Goal: Navigation & Orientation: Understand site structure

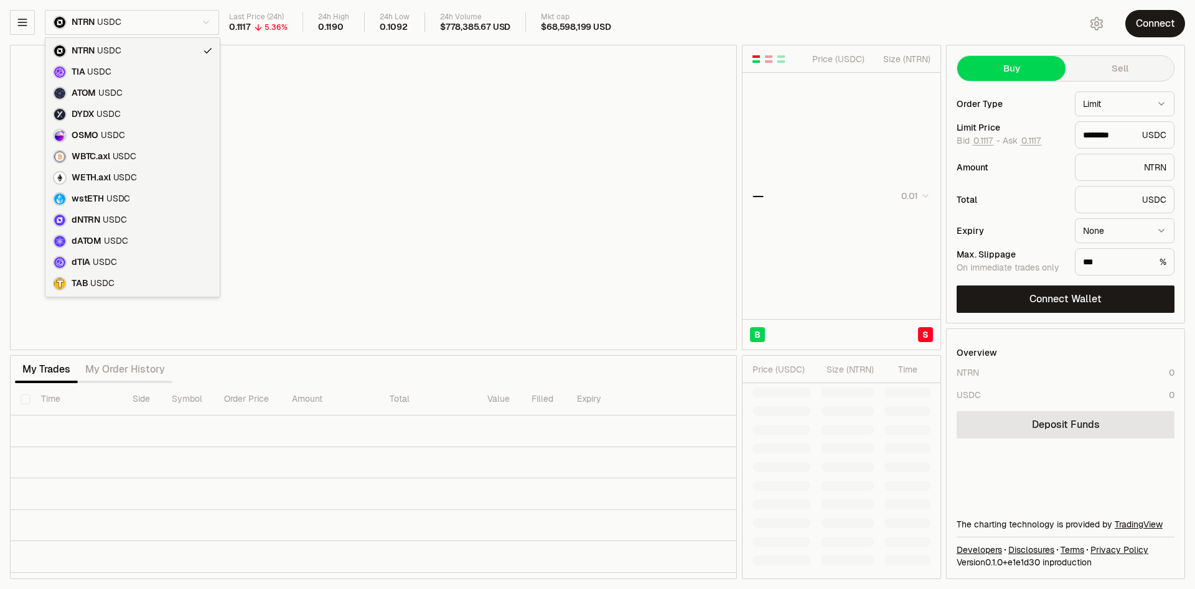
type input "********"
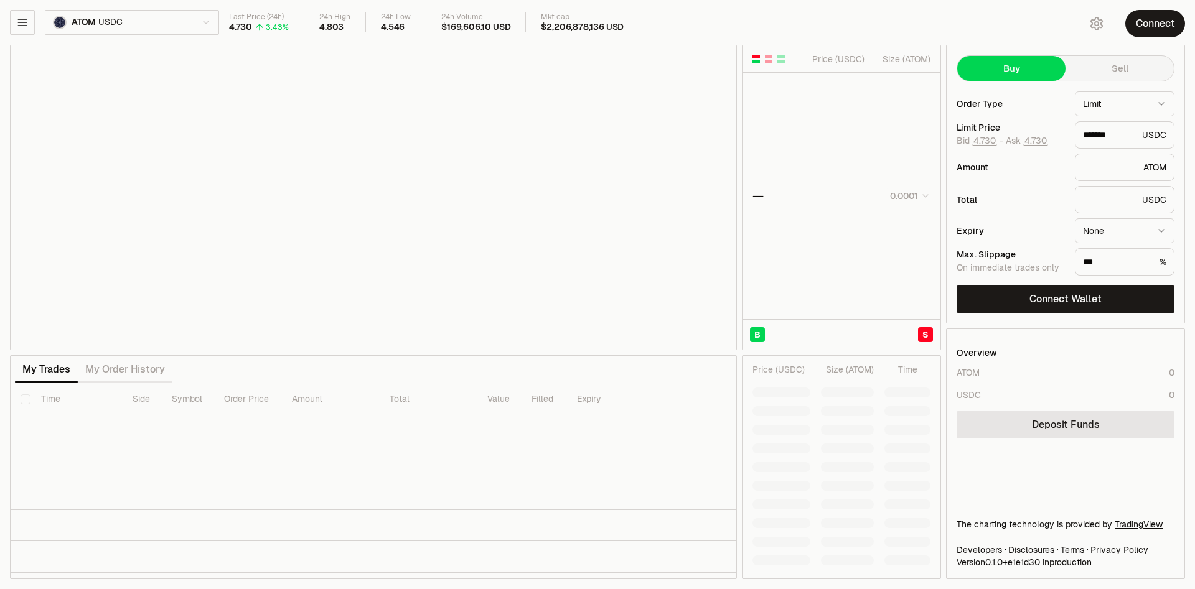
click at [132, 24] on html "Neutron Balance Earn Supervaults Bridge Orderbook Stake Ecosystem Governance Do…" at bounding box center [597, 294] width 1195 height 589
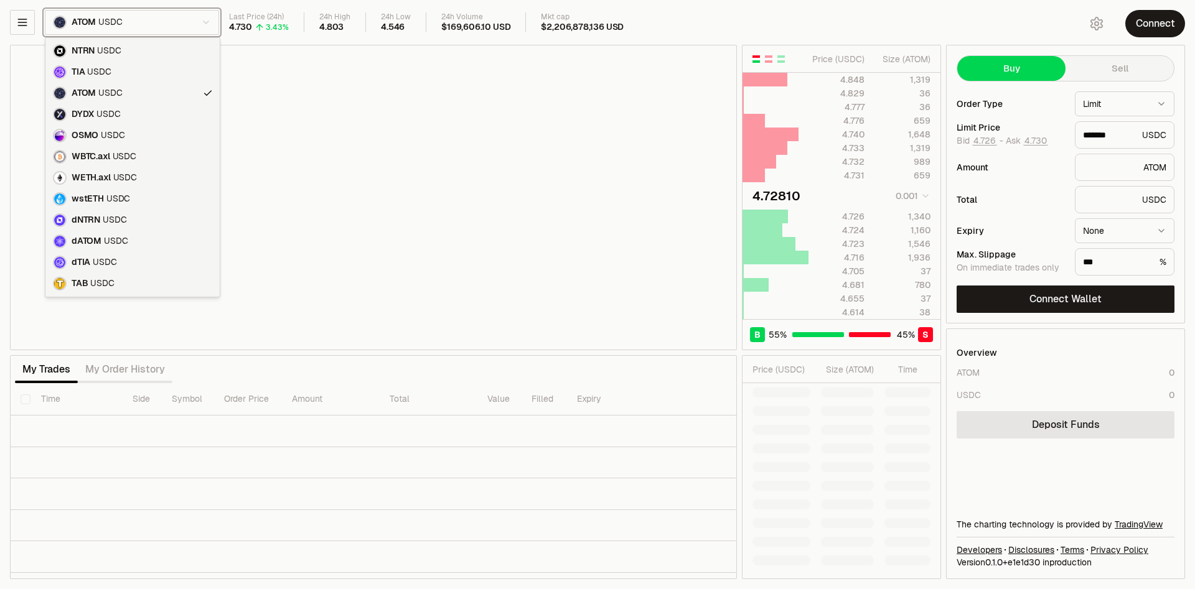
click at [724, 27] on html "Neutron Balance Earn Supervaults Bridge Orderbook Stake Ecosystem Governance Do…" at bounding box center [597, 294] width 1195 height 589
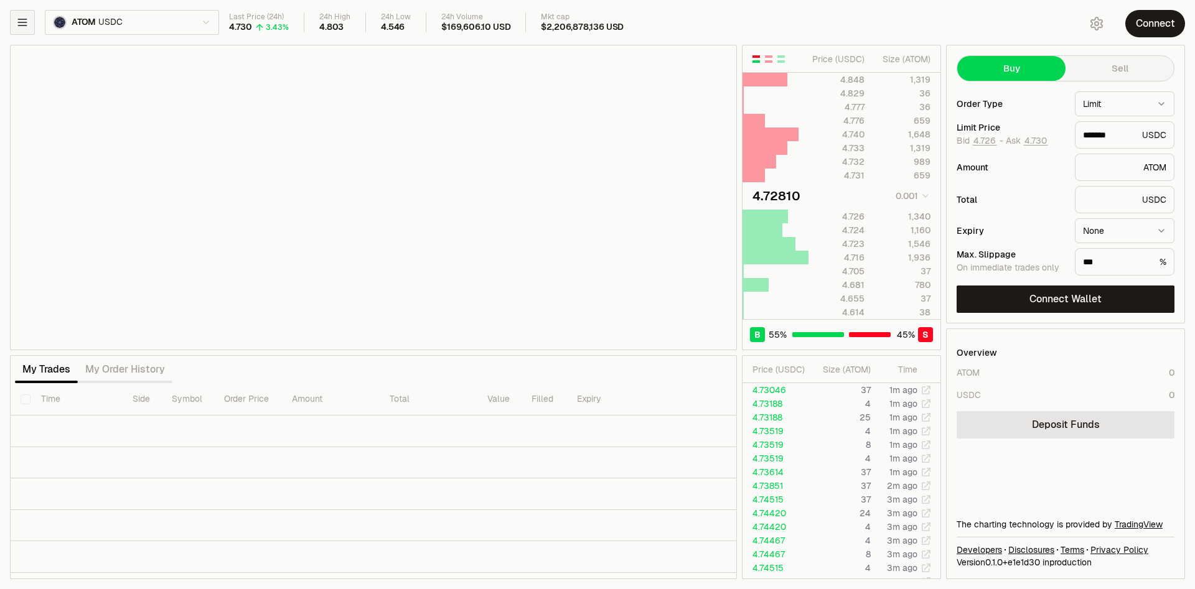
click at [27, 21] on icon "button" at bounding box center [22, 22] width 12 height 12
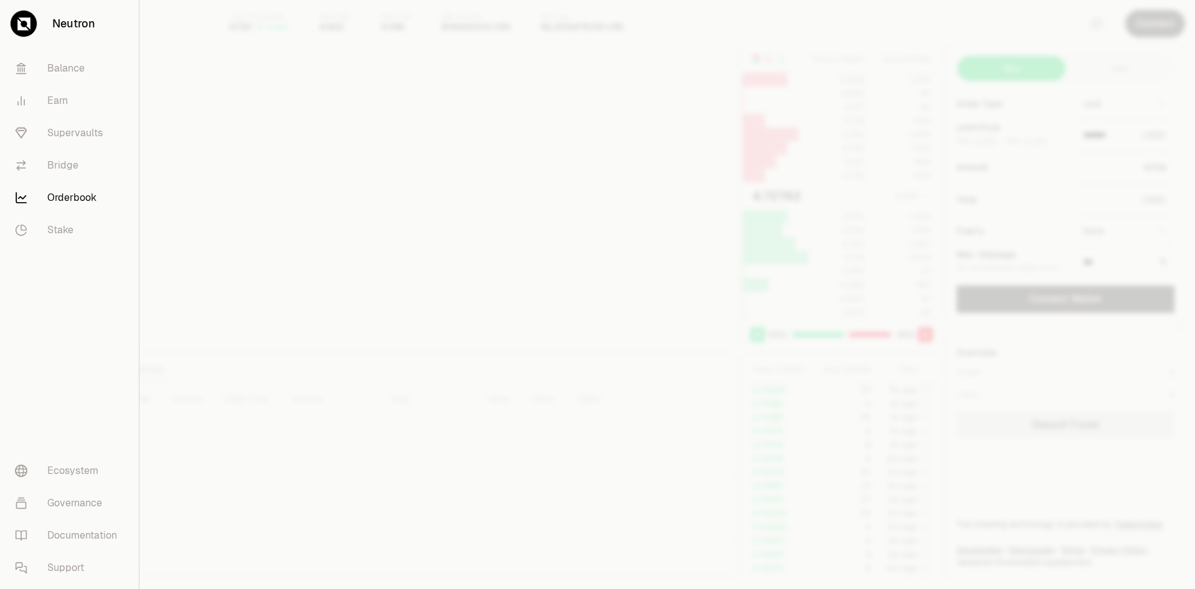
click at [336, 348] on div at bounding box center [597, 294] width 1195 height 589
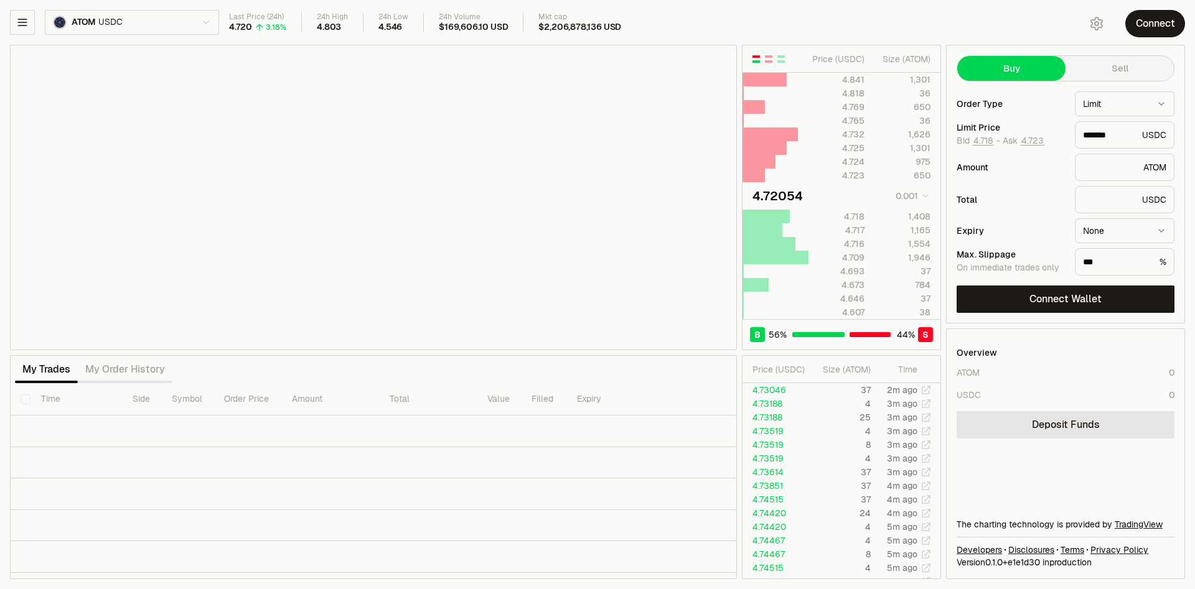
click at [38, 20] on div "ATOM USDC" at bounding box center [114, 22] width 209 height 25
click at [28, 21] on icon "button" at bounding box center [22, 22] width 12 height 12
type input "*******"
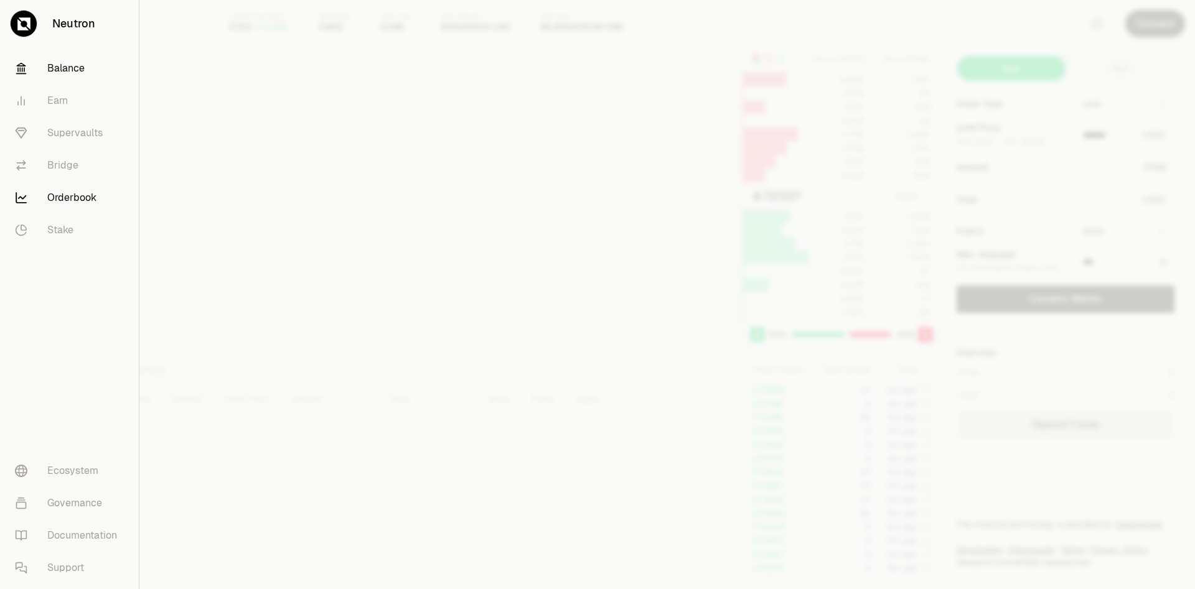
click at [85, 68] on link "Balance" at bounding box center [69, 68] width 129 height 32
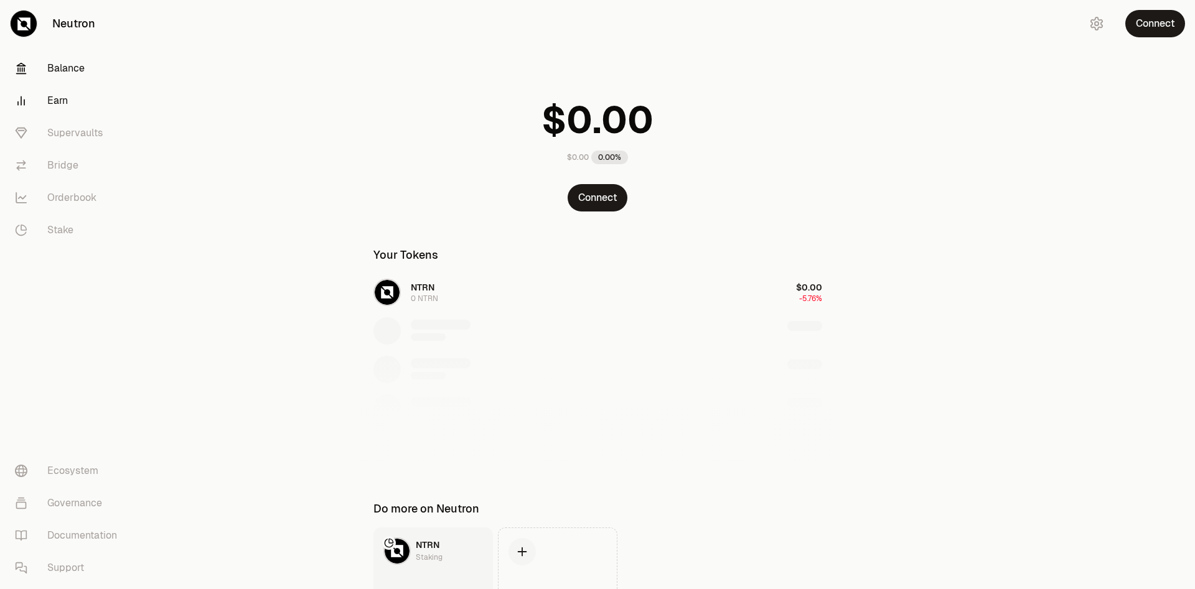
click at [61, 94] on link "Earn" at bounding box center [69, 101] width 129 height 32
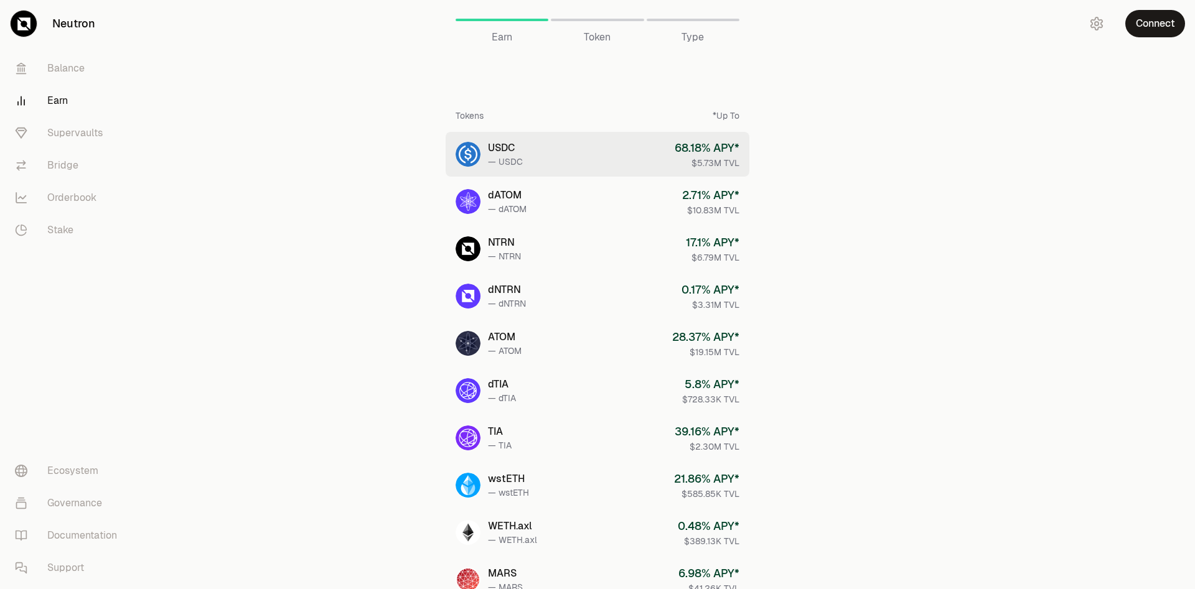
click at [519, 159] on div "— USDC" at bounding box center [505, 162] width 35 height 12
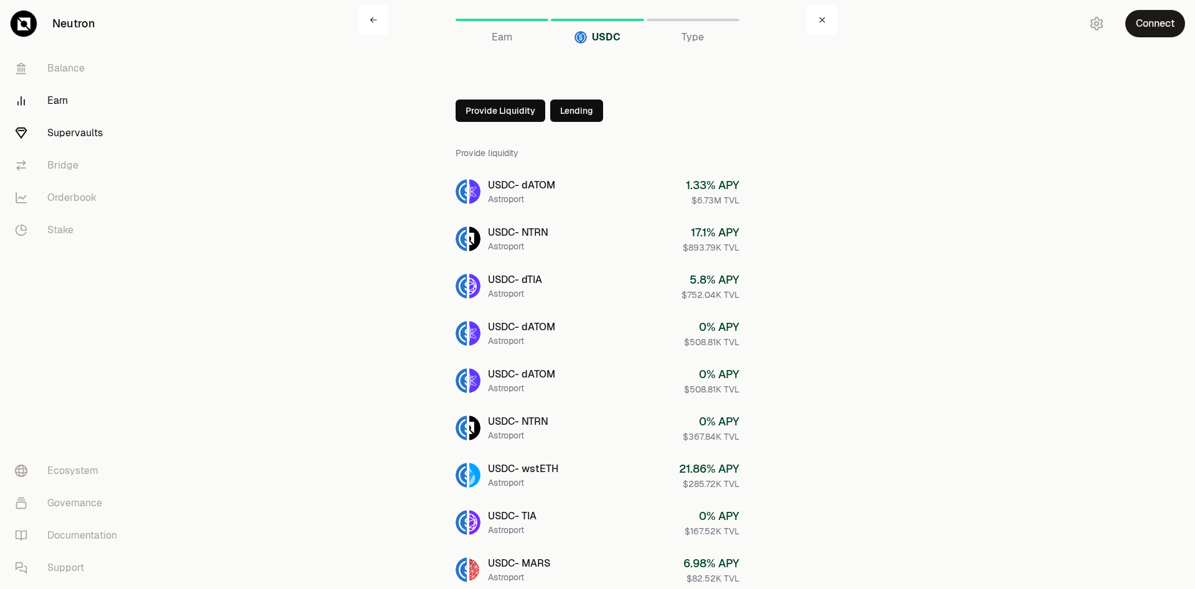
click at [95, 138] on link "Supervaults" at bounding box center [69, 133] width 129 height 32
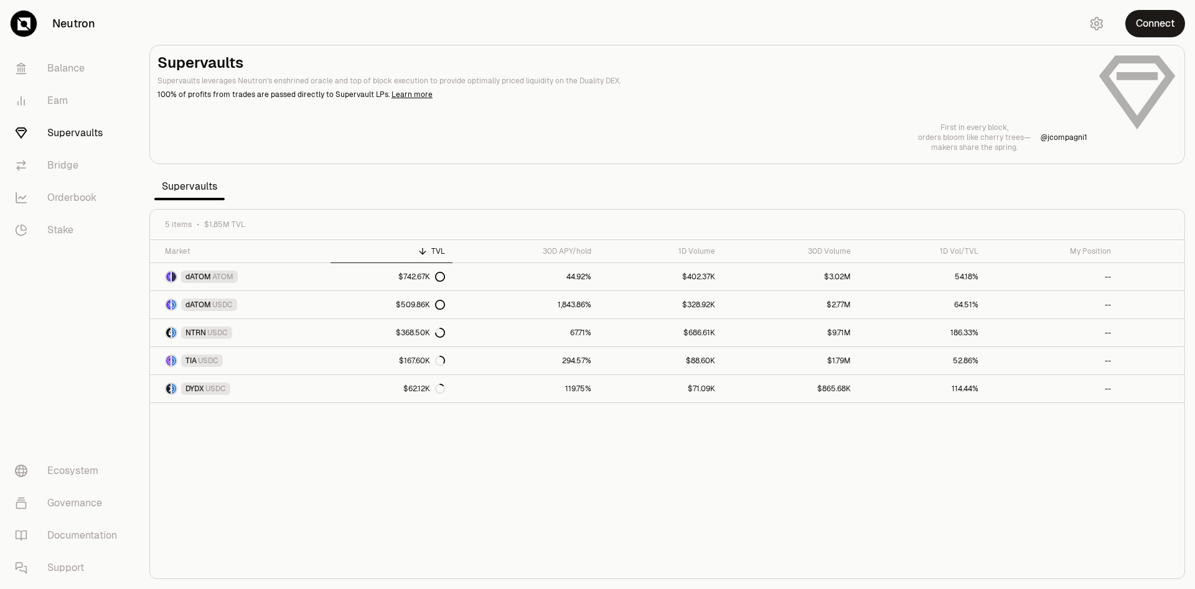
click at [497, 462] on div "Market TVL 30D APY/hold 1D Volume 30D Volume 1D Vol/TVL My Position dATOM ATOM …" at bounding box center [667, 409] width 1034 height 339
click at [64, 171] on link "Bridge" at bounding box center [69, 165] width 129 height 32
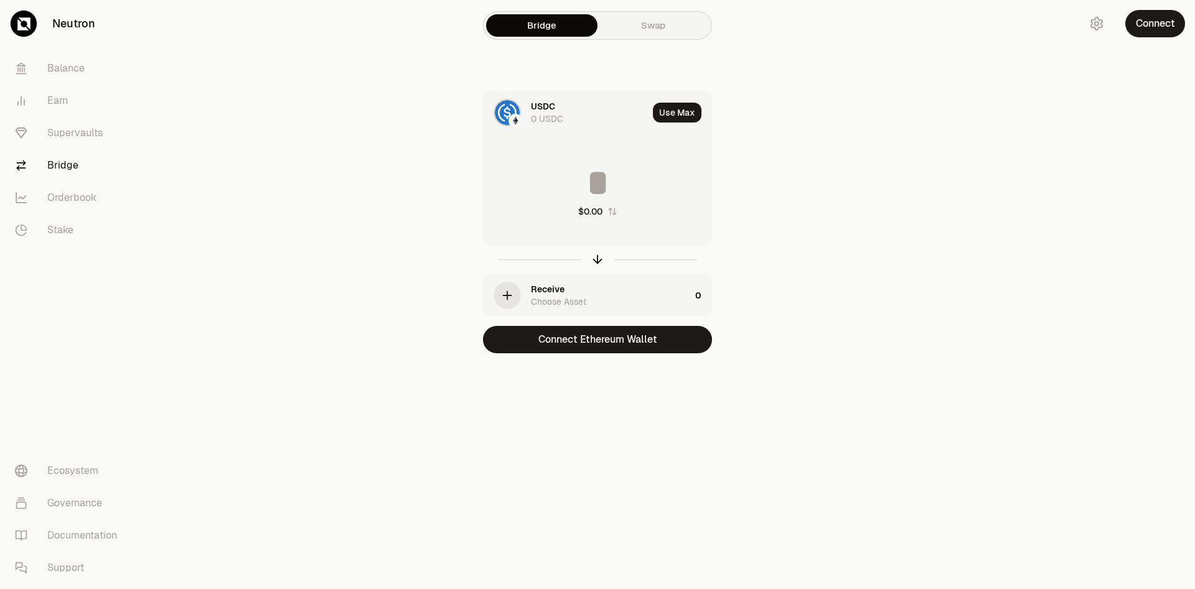
click at [521, 296] on div "Receive Choose Asset" at bounding box center [587, 295] width 207 height 42
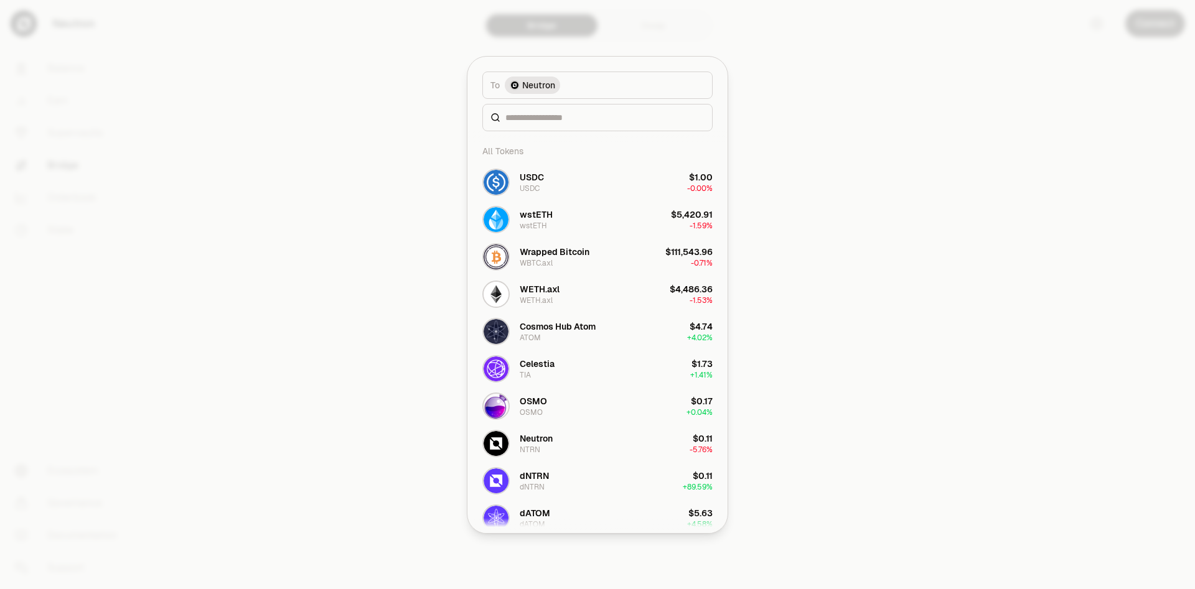
click at [350, 310] on div at bounding box center [597, 294] width 1195 height 589
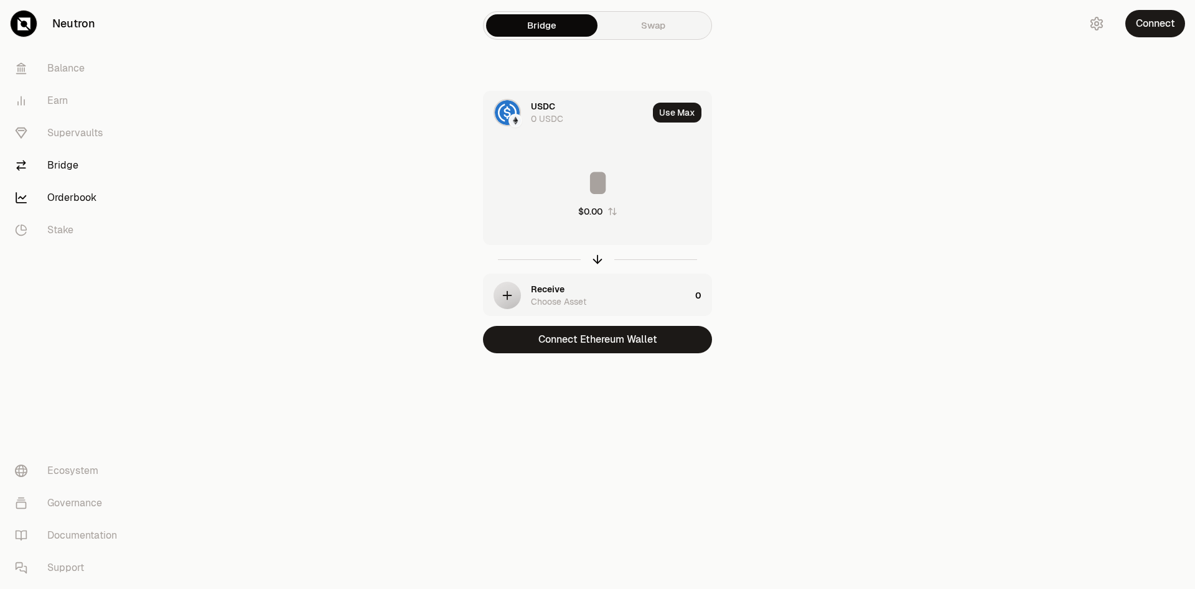
click at [54, 198] on link "Orderbook" at bounding box center [69, 198] width 129 height 32
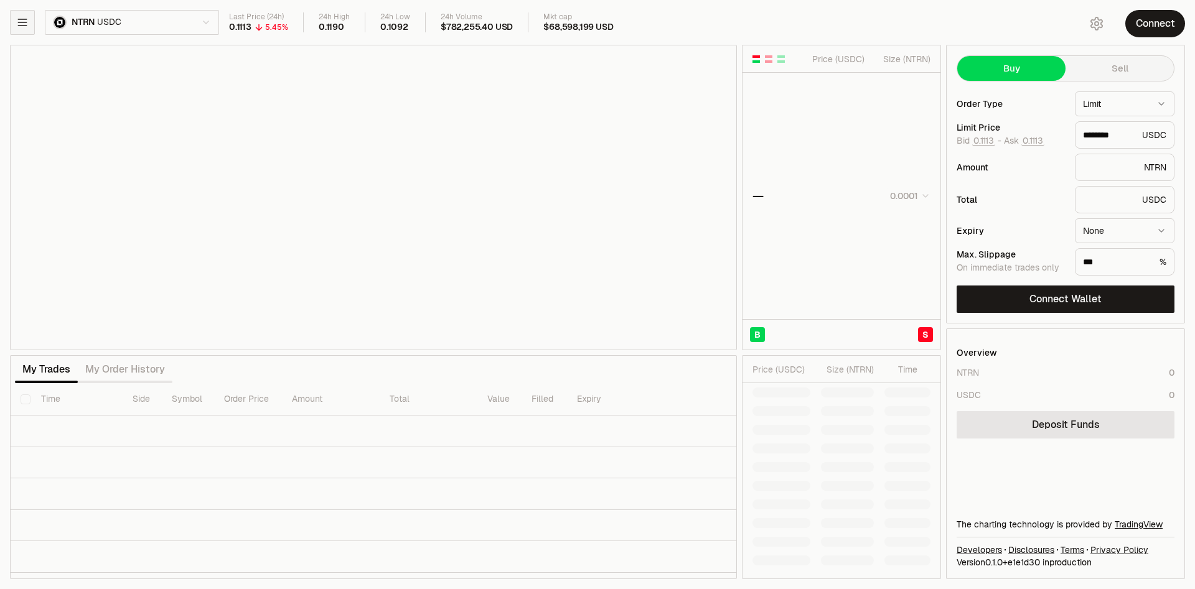
click at [18, 18] on icon "button" at bounding box center [22, 22] width 12 height 12
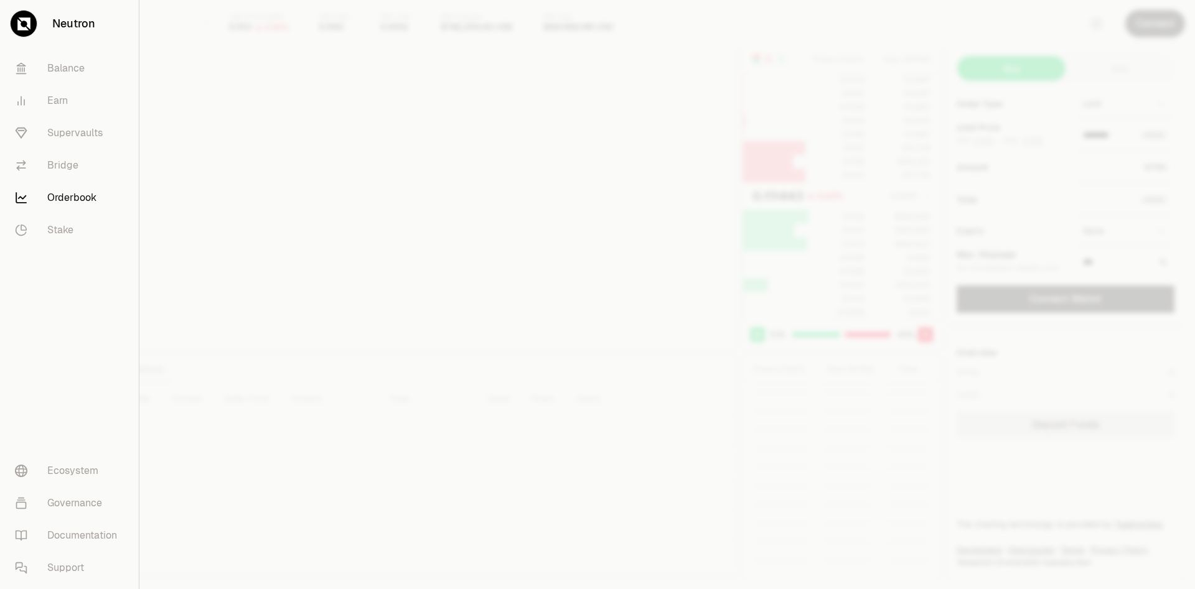
click at [351, 428] on div at bounding box center [597, 294] width 1195 height 589
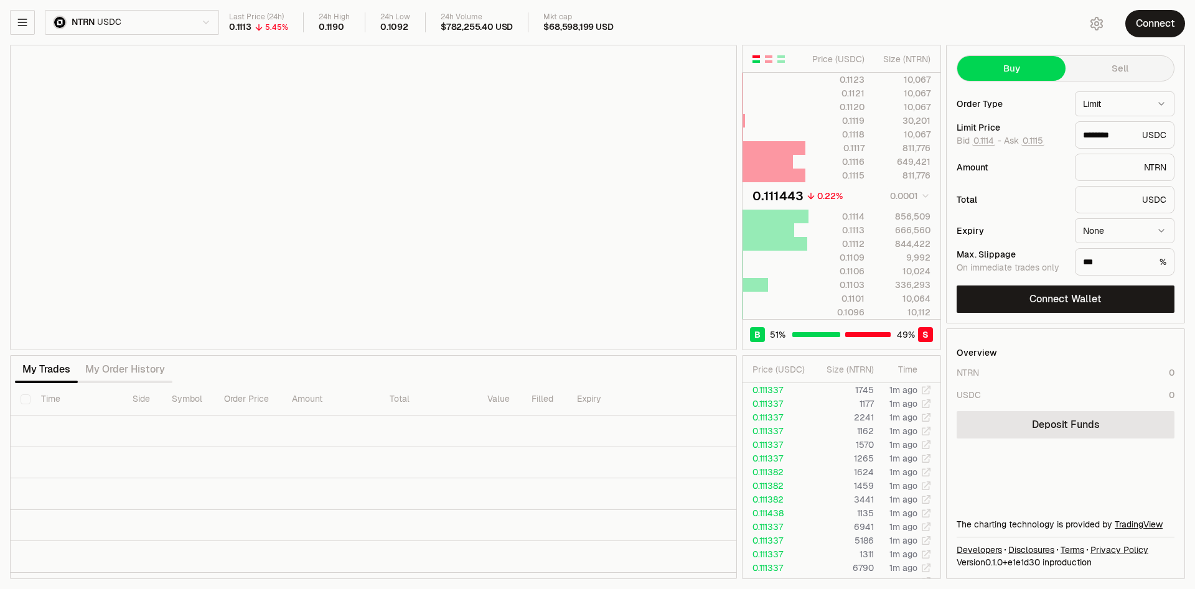
click at [147, 11] on html "Neutron Balance Earn Supervaults Bridge Orderbook Stake Ecosystem Governance Do…" at bounding box center [597, 294] width 1195 height 589
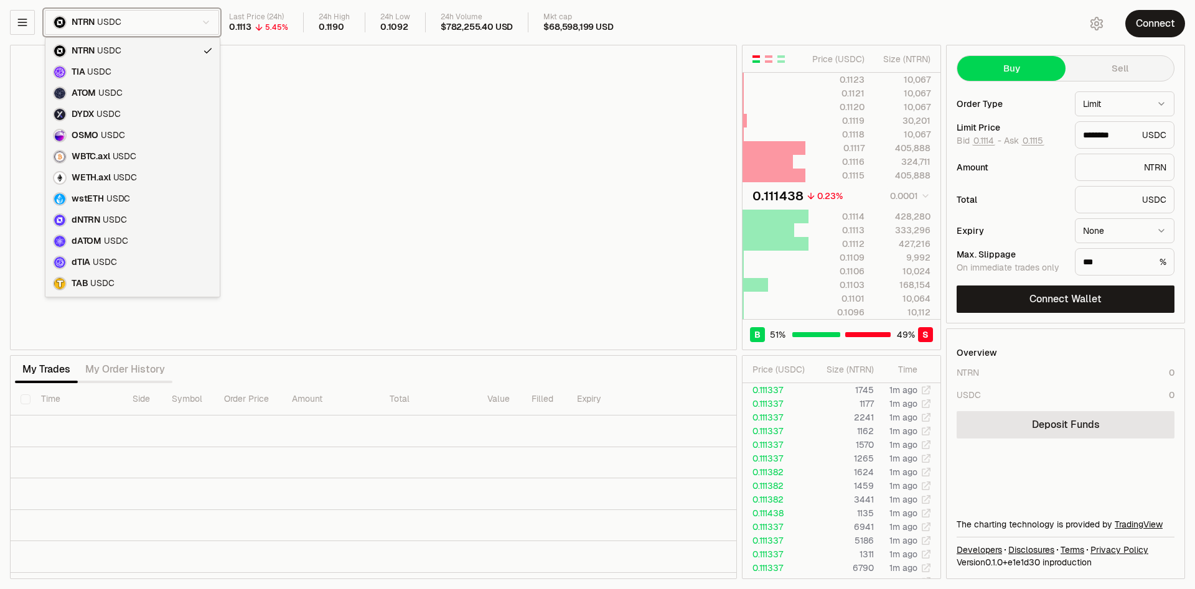
click at [528, 376] on html "Neutron Balance Earn Supervaults Bridge Orderbook Stake Ecosystem Governance Do…" at bounding box center [597, 294] width 1195 height 589
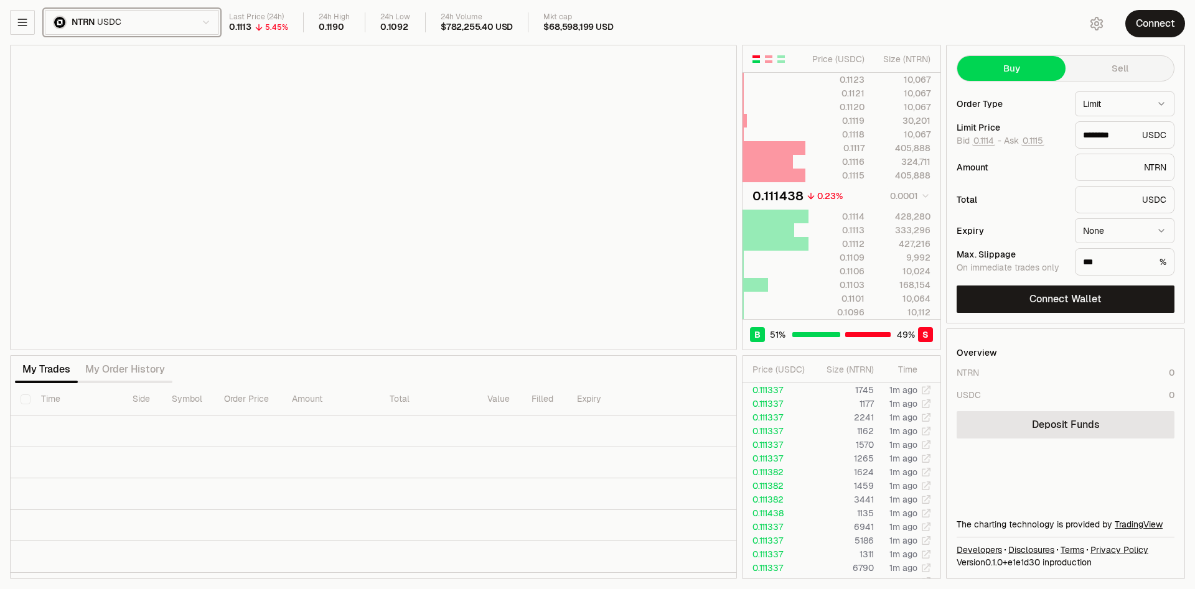
type input "********"
